Goal: Information Seeking & Learning: Learn about a topic

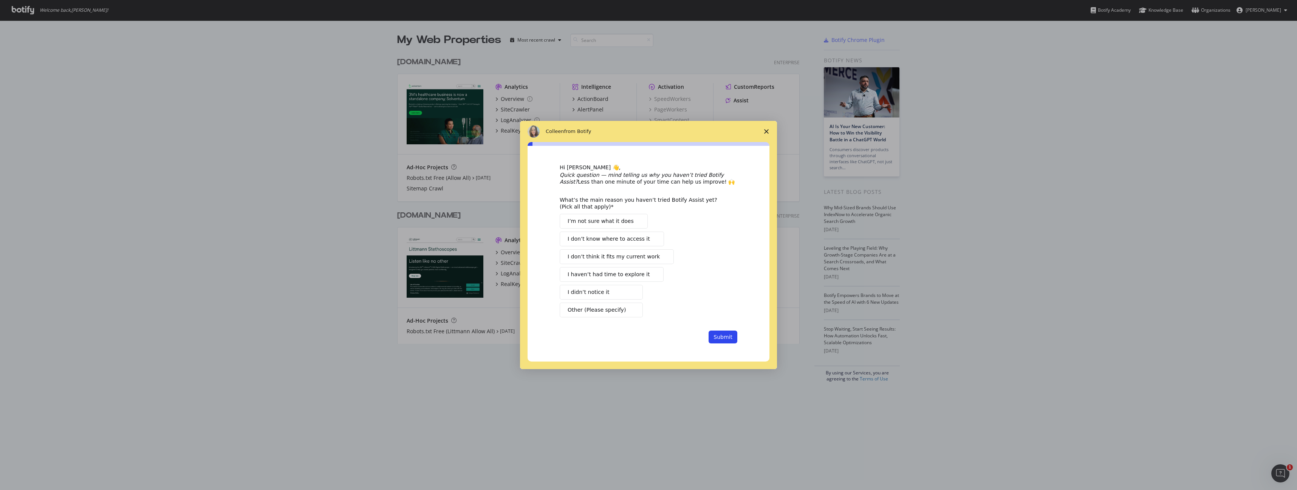
click at [766, 130] on icon "Close survey" at bounding box center [766, 131] width 5 height 5
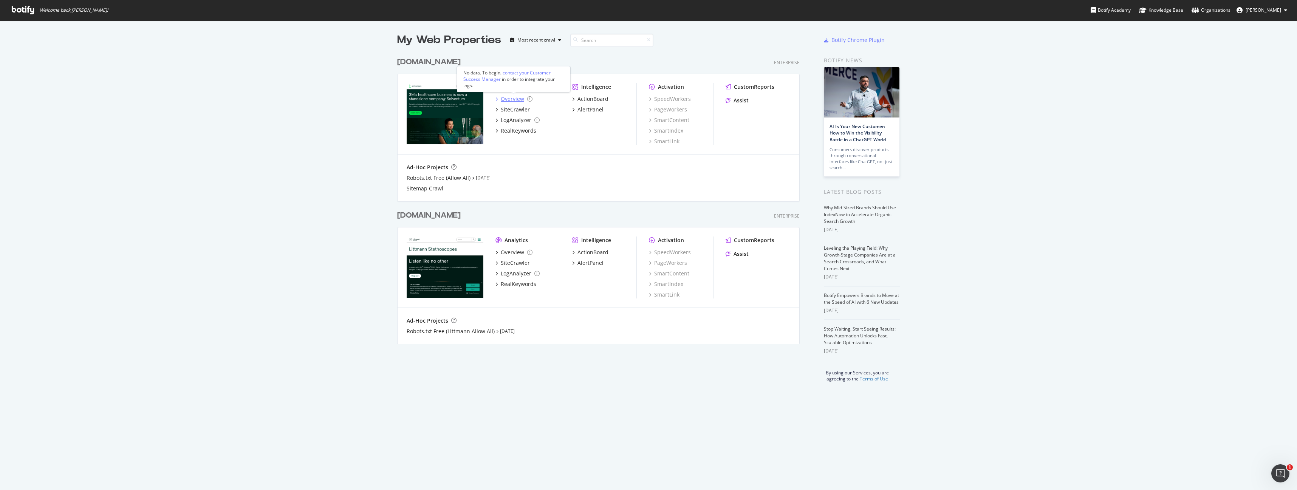
click at [515, 100] on div "Overview" at bounding box center [512, 99] width 23 height 8
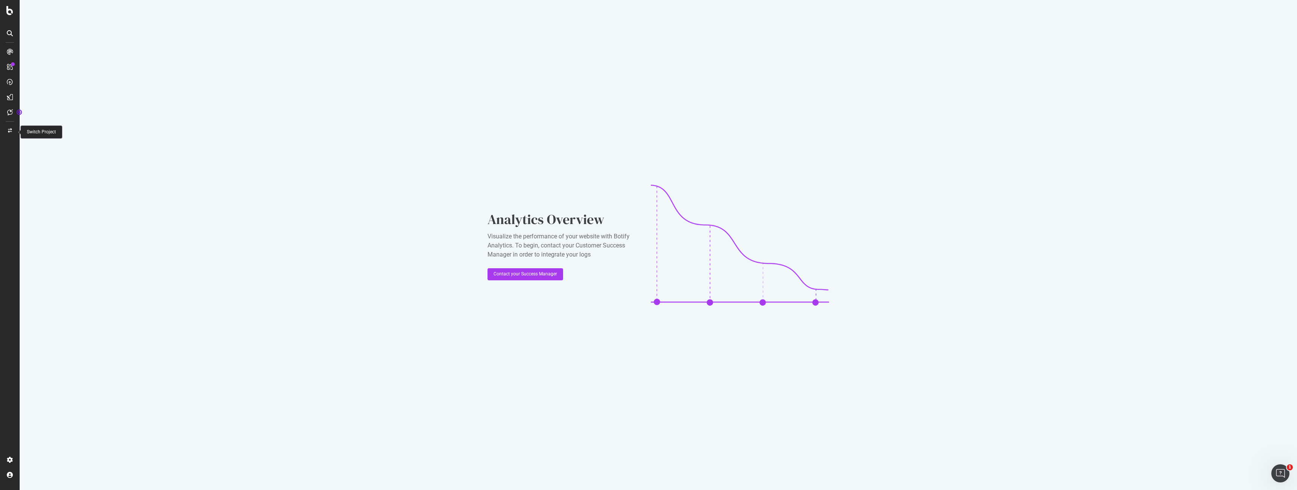
click at [10, 132] on icon at bounding box center [10, 130] width 4 height 5
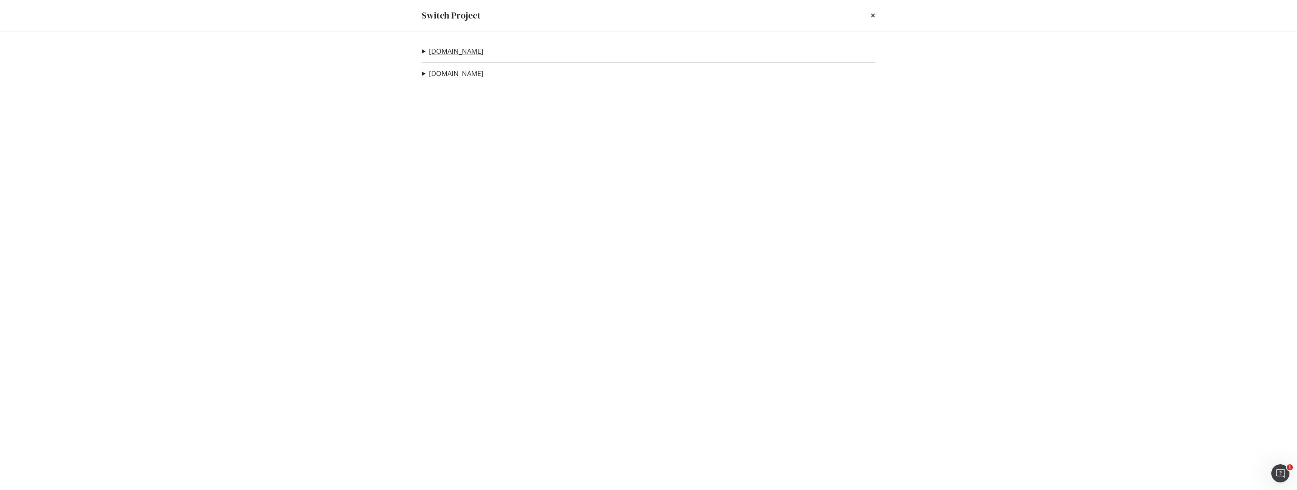
click at [454, 53] on link "[DOMAIN_NAME]" at bounding box center [456, 51] width 54 height 8
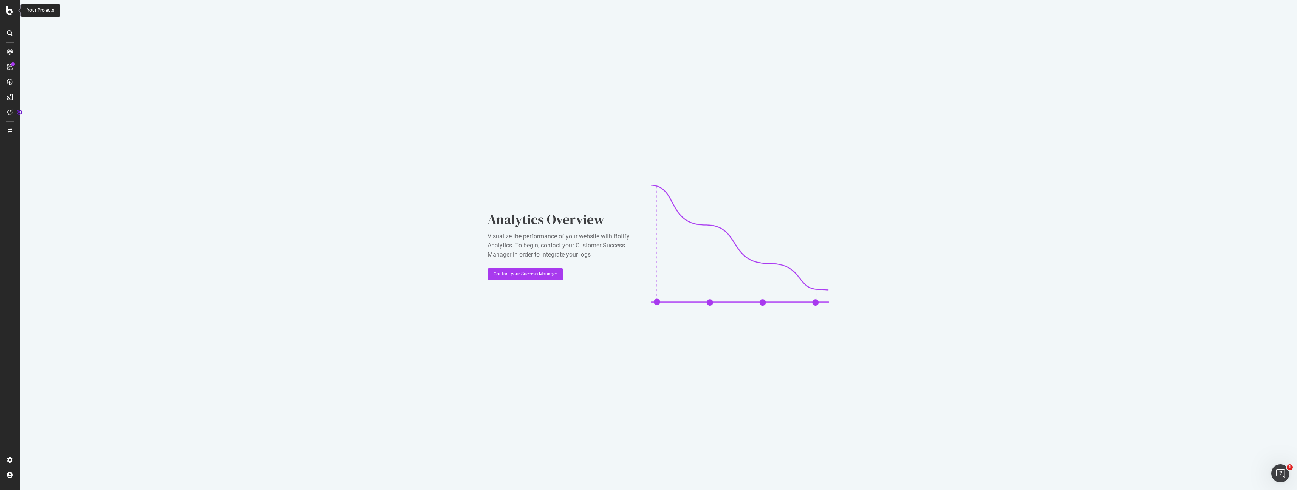
click at [9, 11] on icon at bounding box center [9, 10] width 7 height 9
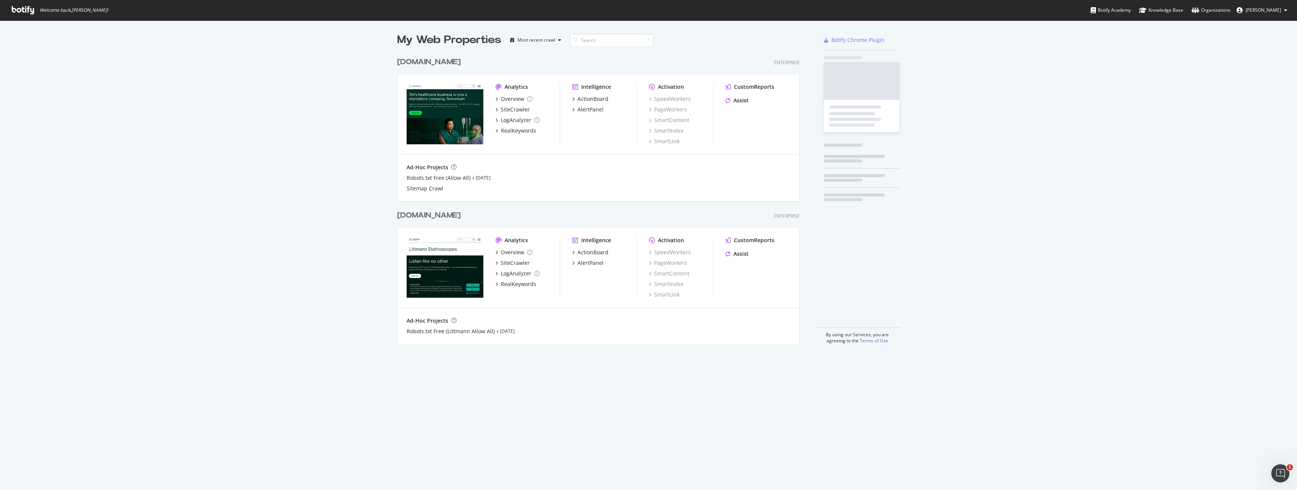
scroll to position [490, 1297]
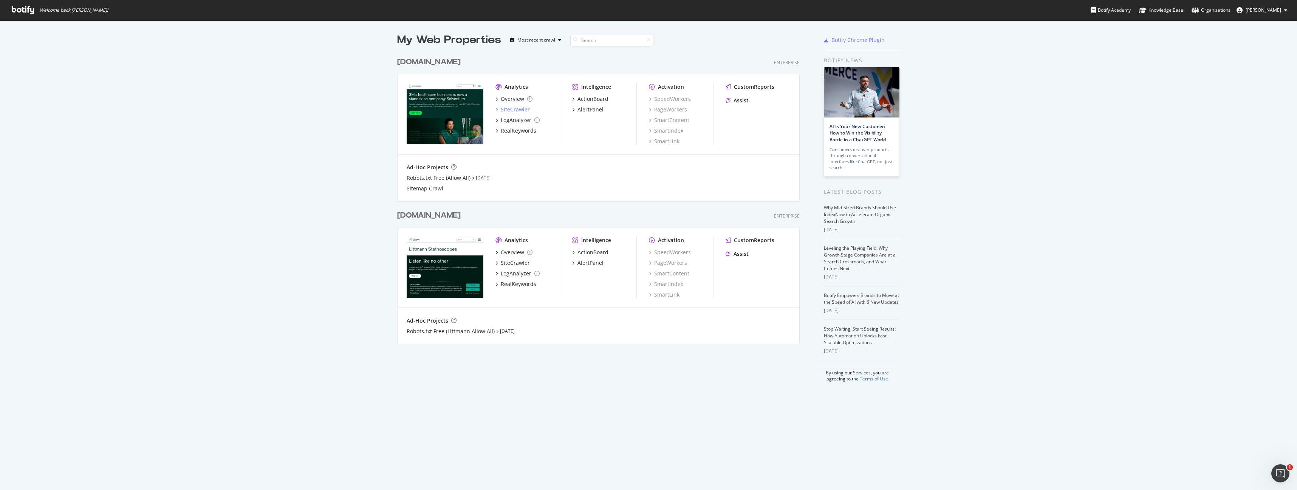
click at [514, 109] on div "SiteCrawler" at bounding box center [515, 110] width 29 height 8
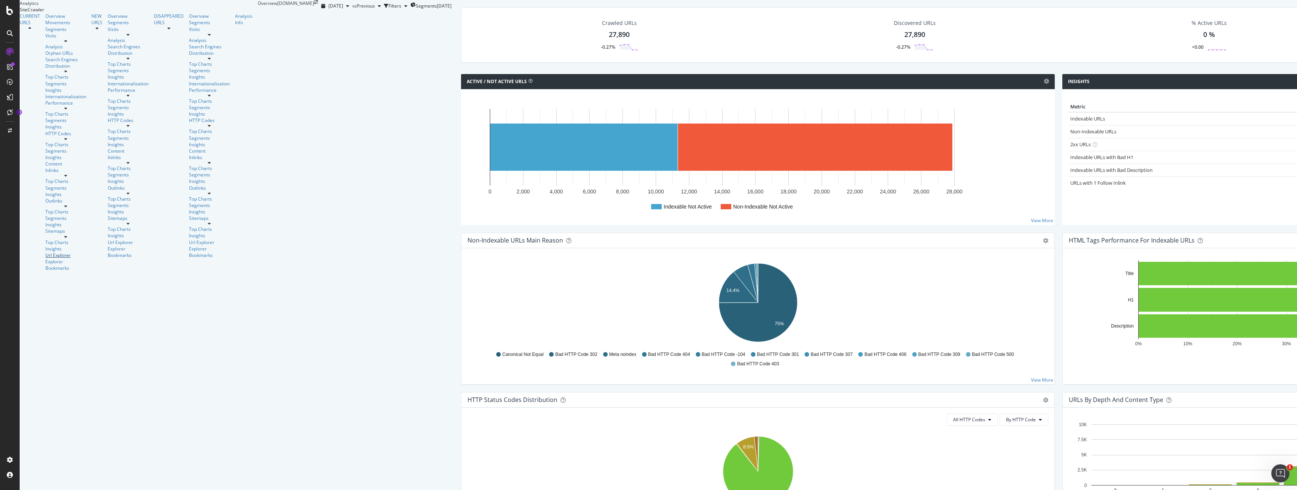
click at [45, 252] on div "Url Explorer" at bounding box center [65, 255] width 41 height 6
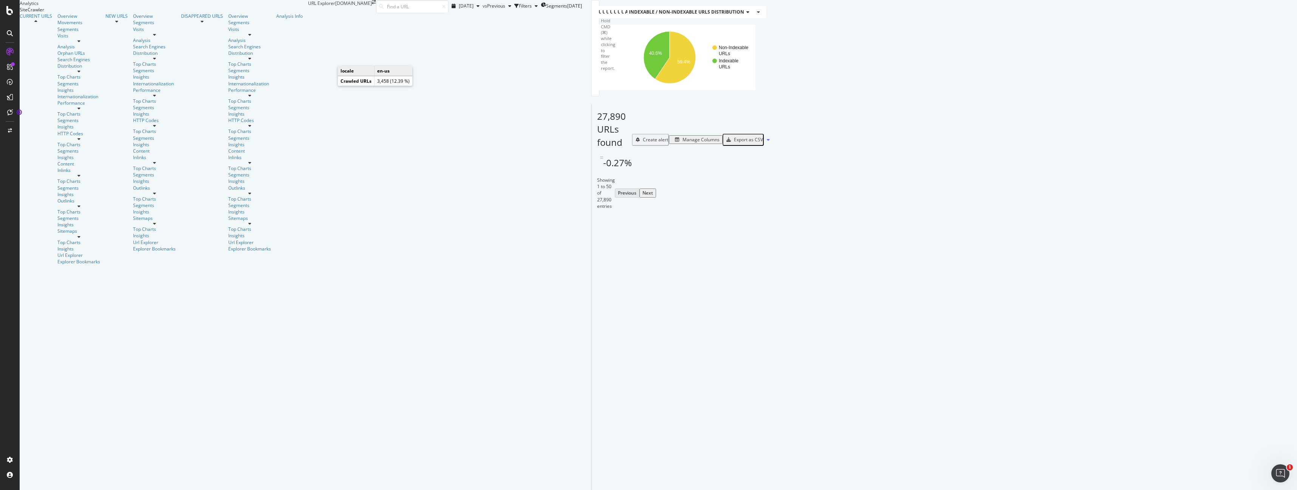
click at [692, 36] on text "en-us" at bounding box center [697, 33] width 11 height 5
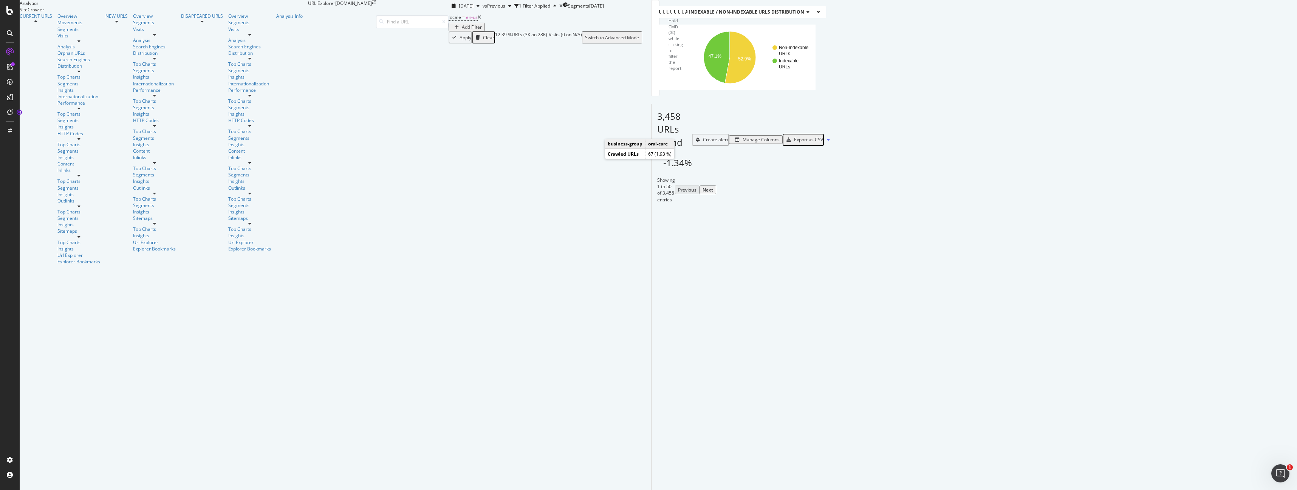
click at [760, 77] on text "oral-care" at bounding box center [769, 73] width 18 height 5
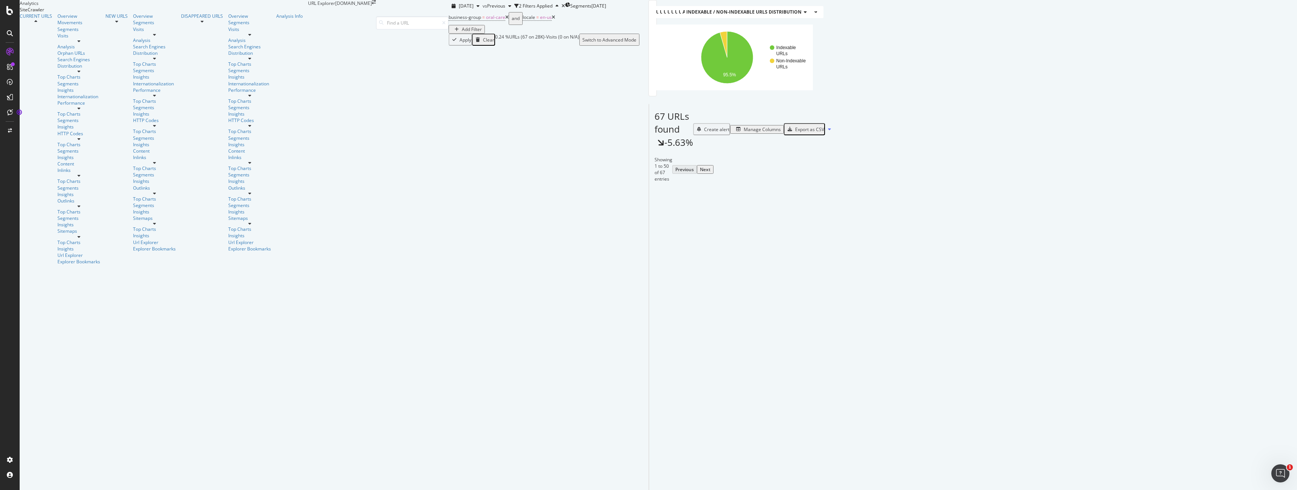
scroll to position [527, 0]
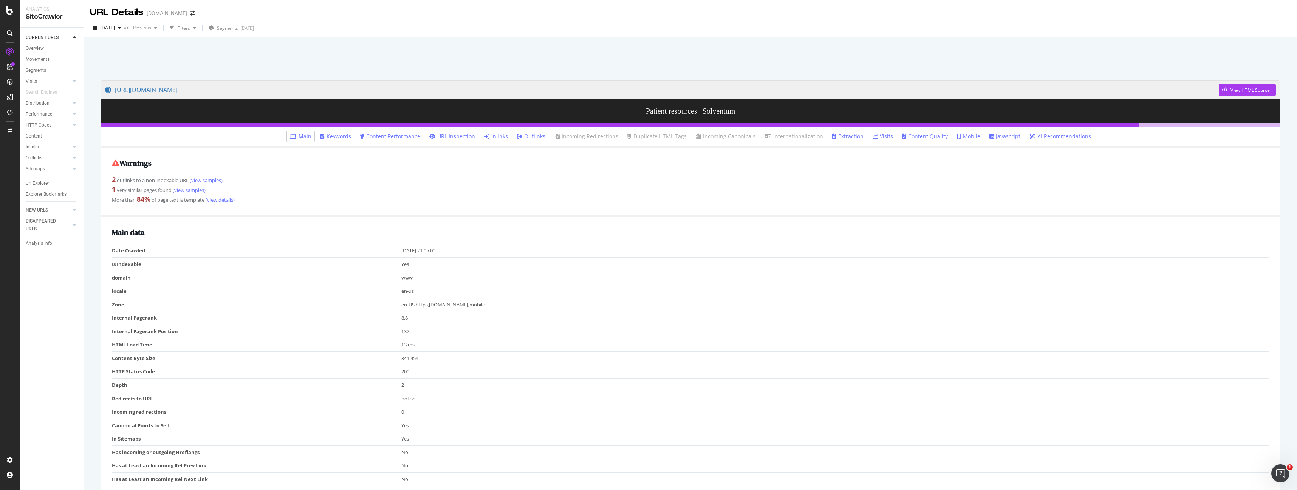
click at [405, 137] on link "Content Performance" at bounding box center [390, 137] width 60 height 8
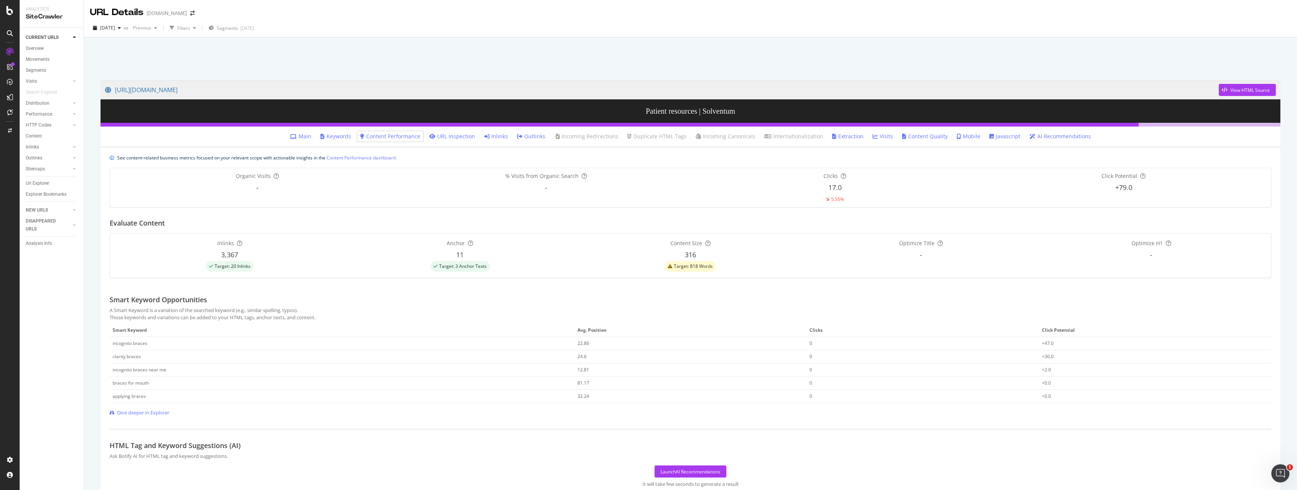
click at [878, 136] on link "Visits" at bounding box center [882, 137] width 20 height 8
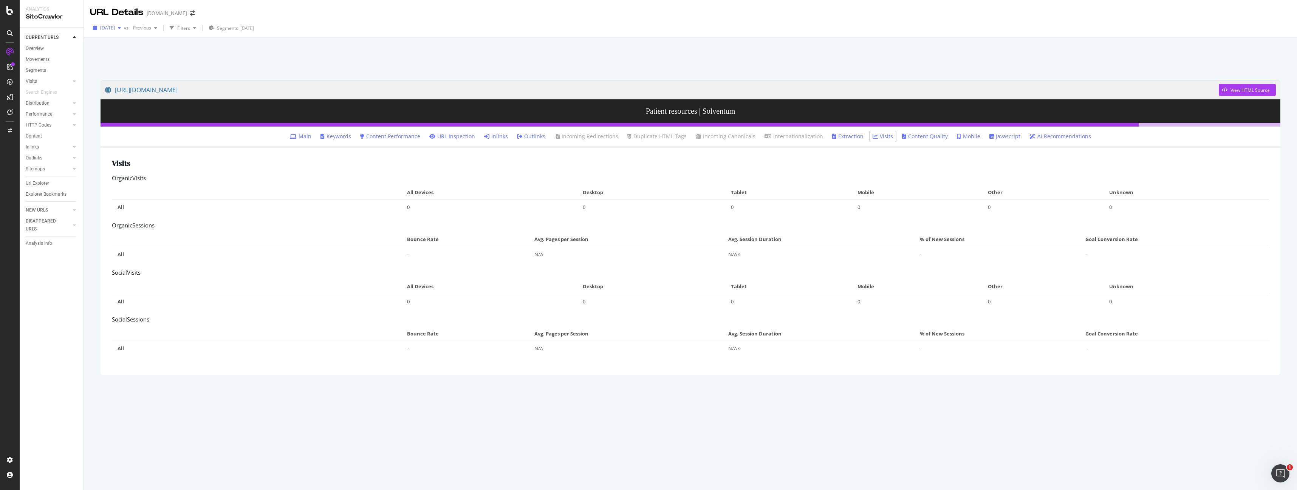
click at [121, 28] on icon "button" at bounding box center [119, 28] width 3 height 5
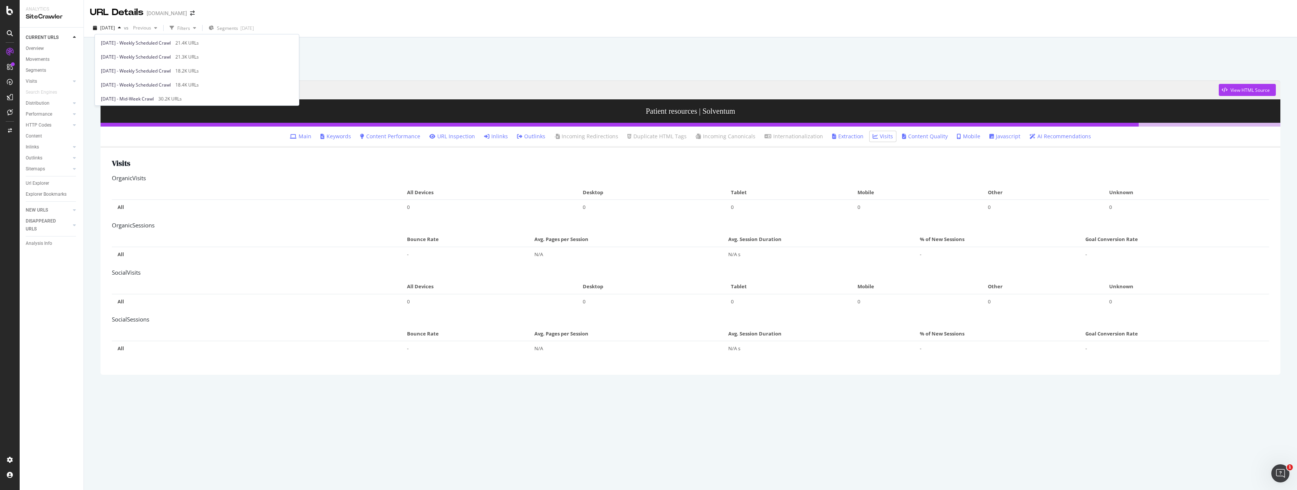
scroll to position [138, 0]
click at [334, 69] on div at bounding box center [690, 57] width 1195 height 32
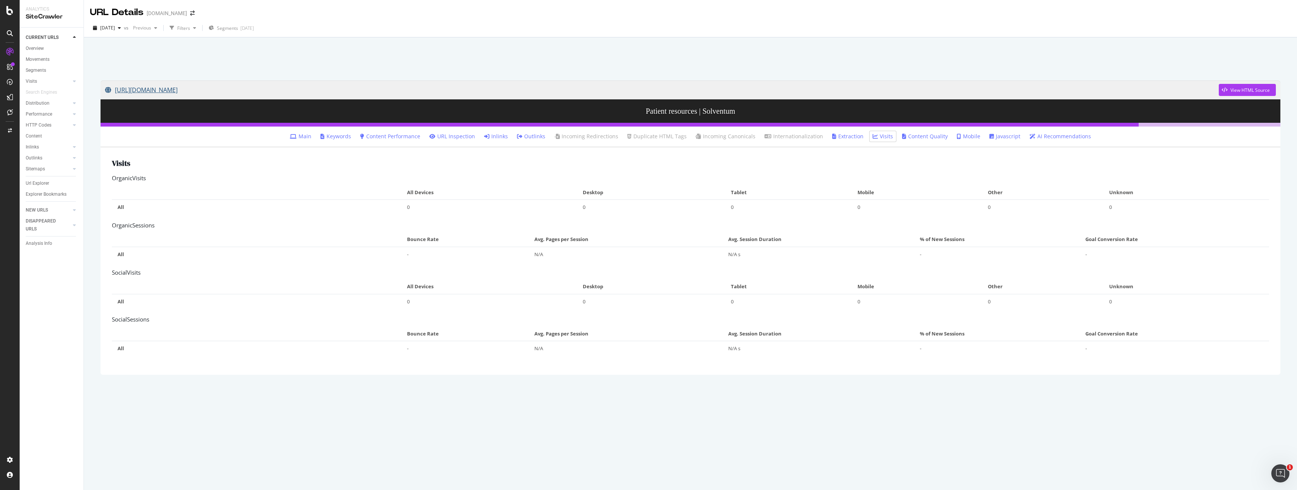
click at [270, 91] on link "[URL][DOMAIN_NAME]" at bounding box center [661, 89] width 1113 height 19
click at [34, 81] on div "Visits" at bounding box center [31, 81] width 11 height 8
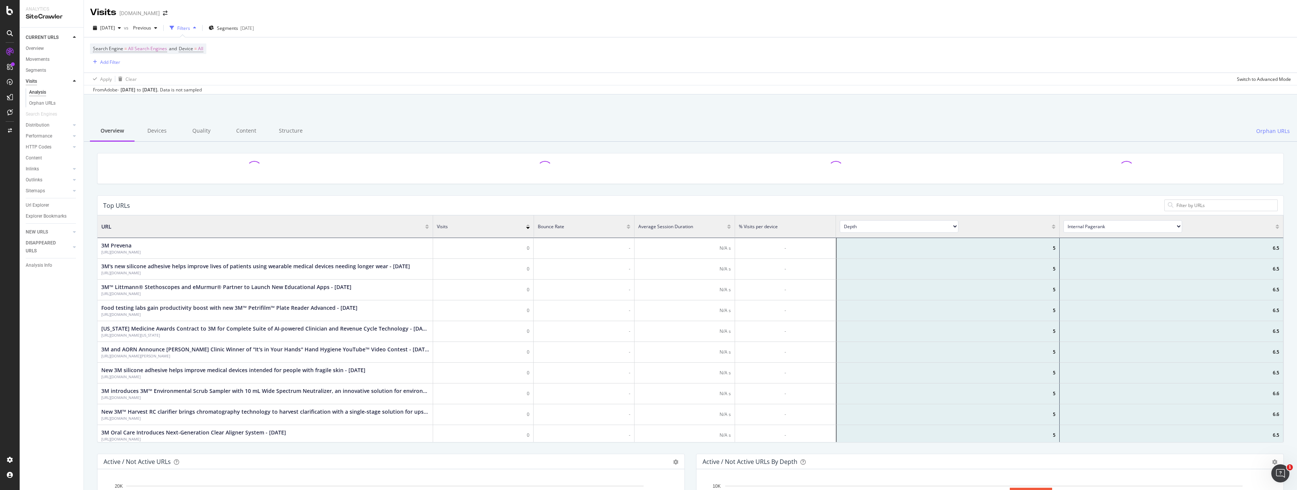
scroll to position [227, 1186]
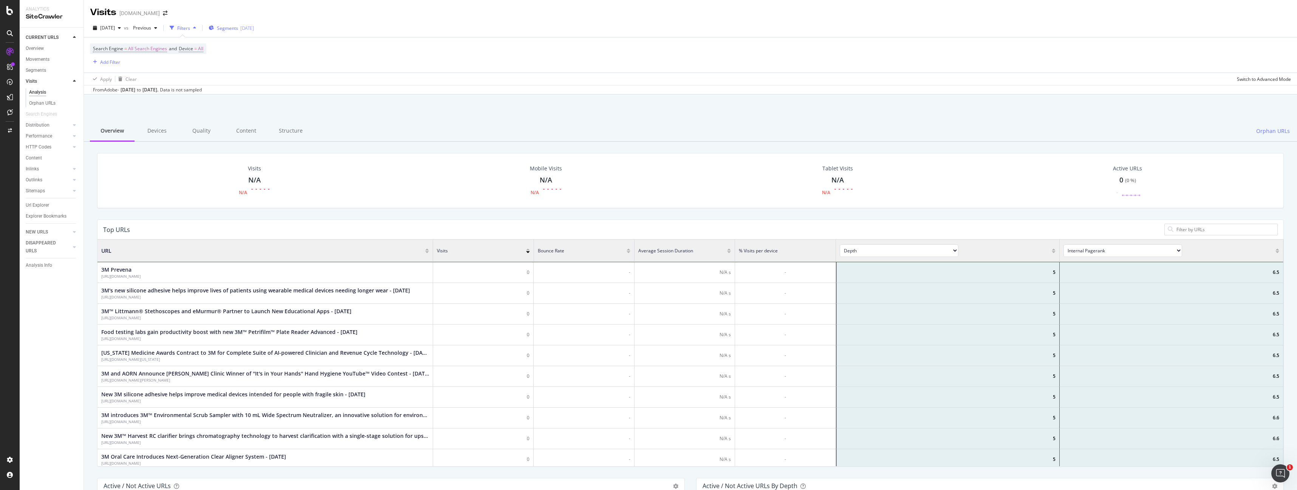
click at [254, 29] on div "[DATE]" at bounding box center [247, 28] width 14 height 6
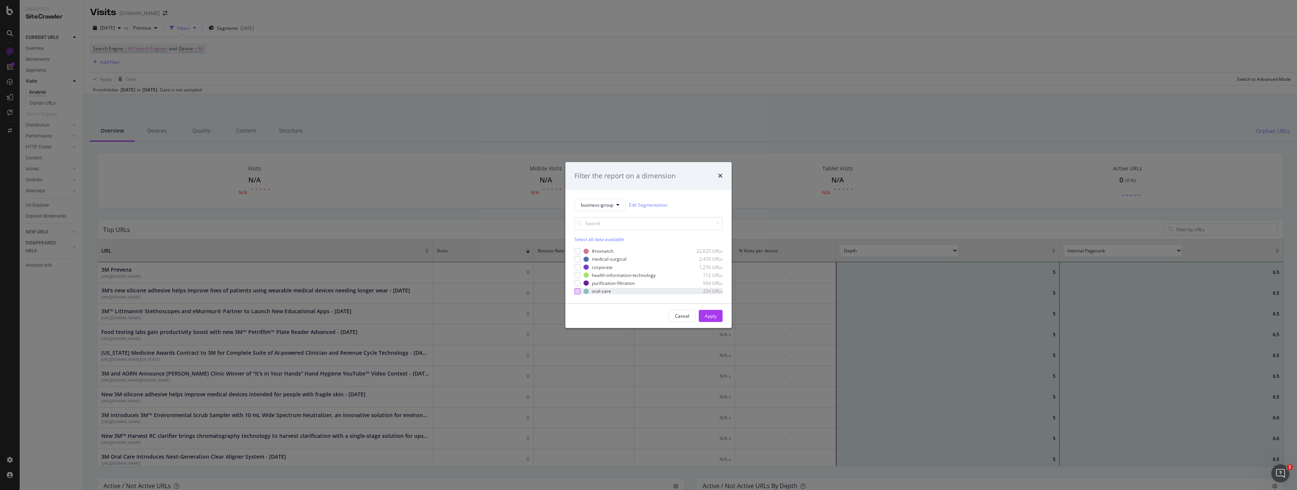
click at [578, 292] on div "modal" at bounding box center [577, 291] width 6 height 6
click at [709, 316] on div "Apply" at bounding box center [711, 316] width 12 height 6
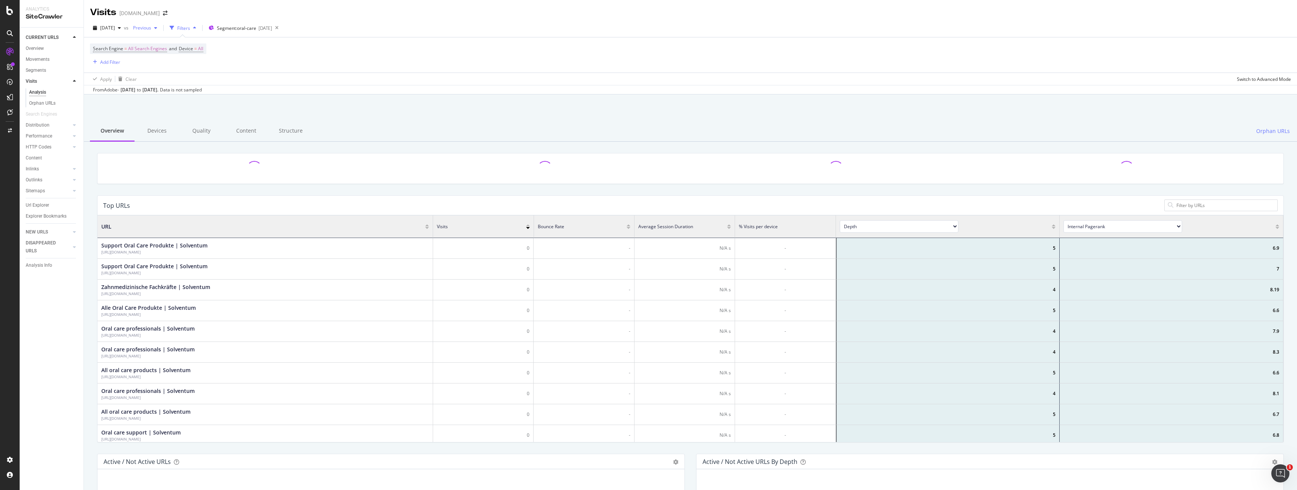
scroll to position [227, 1186]
click at [157, 28] on icon "button" at bounding box center [155, 28] width 3 height 5
click at [210, 65] on span "2025 Jul. 14th - Weekly Scheduled Crawl" at bounding box center [182, 65] width 70 height 7
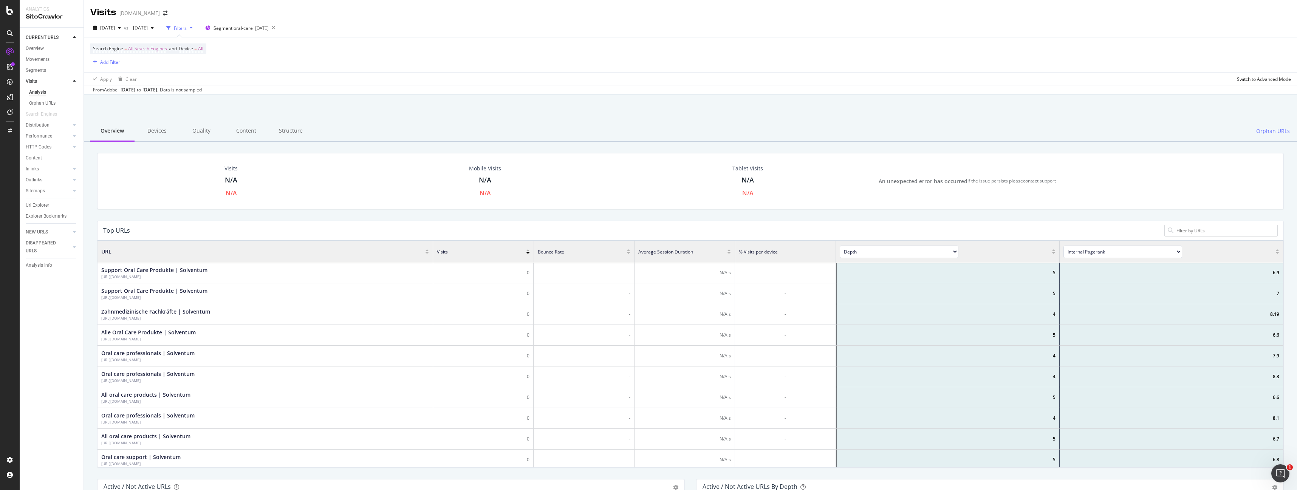
scroll to position [0, 0]
